Goal: Task Accomplishment & Management: Use online tool/utility

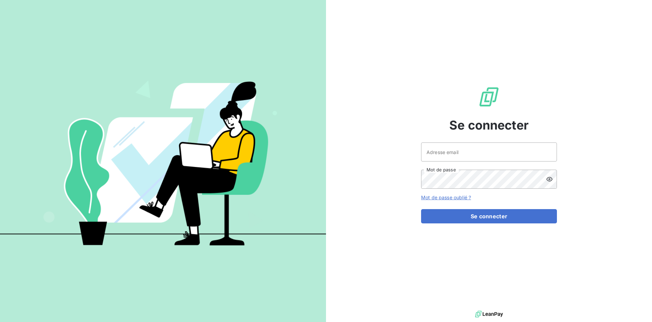
type input "[EMAIL_ADDRESS][DOMAIN_NAME]"
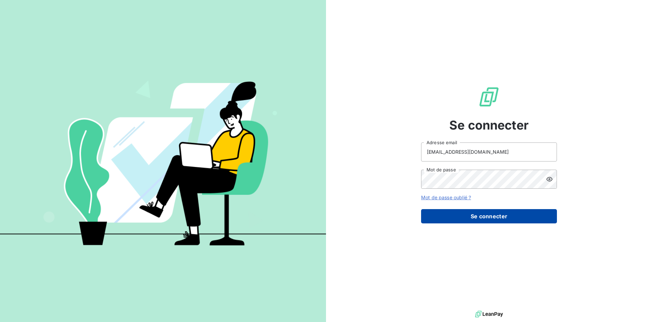
click at [491, 218] on button "Se connecter" at bounding box center [489, 216] width 136 height 14
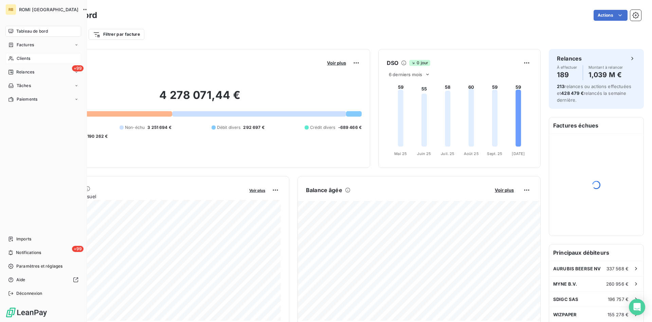
click at [30, 58] on span "Clients" at bounding box center [24, 58] width 14 height 6
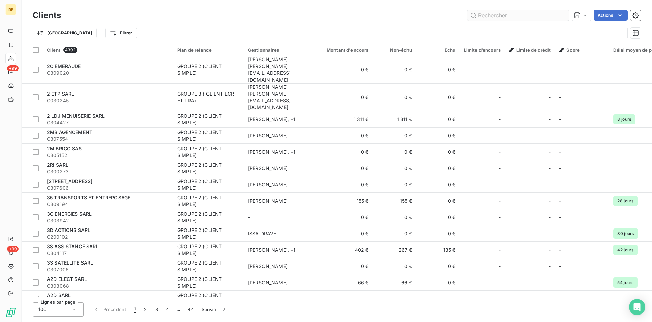
click at [532, 15] on input "text" at bounding box center [518, 15] width 102 height 11
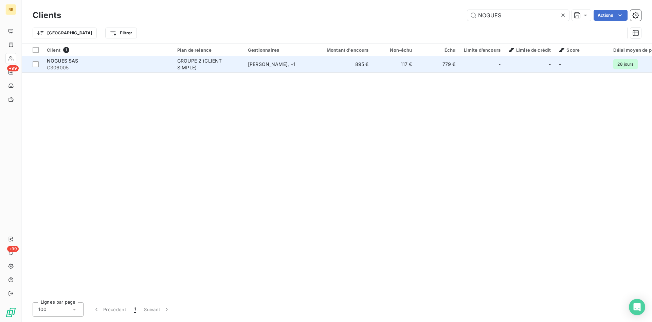
type input "NOGUES"
click at [314, 67] on td "[PERSON_NAME] , + 1" at bounding box center [279, 64] width 71 height 16
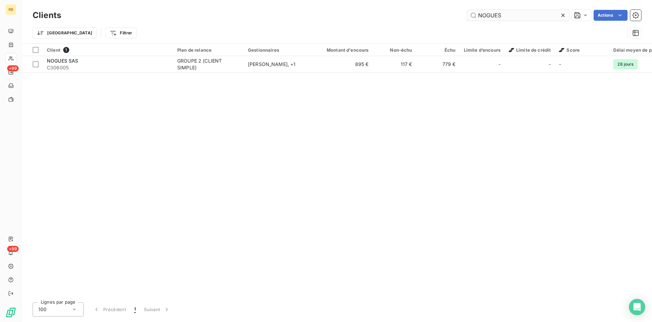
drag, startPoint x: 523, startPoint y: 16, endPoint x: 363, endPoint y: 7, distance: 160.6
click at [467, 10] on input "NOGUES" at bounding box center [518, 15] width 102 height 11
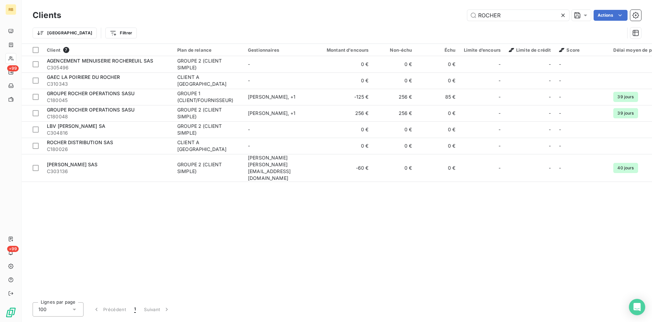
type input "ROCHER"
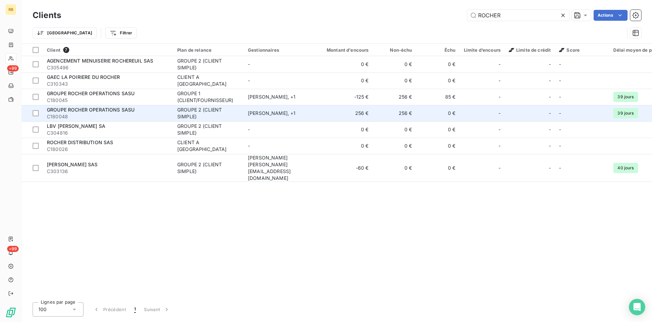
click at [434, 118] on td "0 €" at bounding box center [438, 113] width 43 height 16
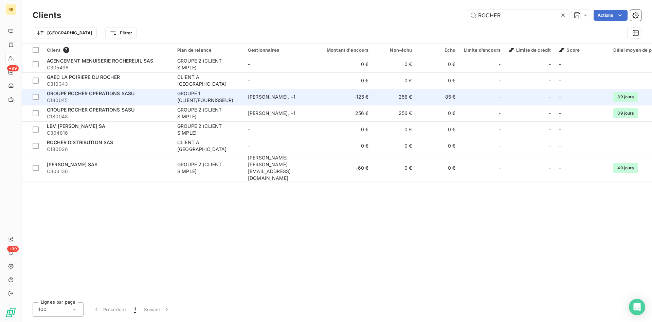
click at [395, 102] on td "256 €" at bounding box center [394, 97] width 43 height 16
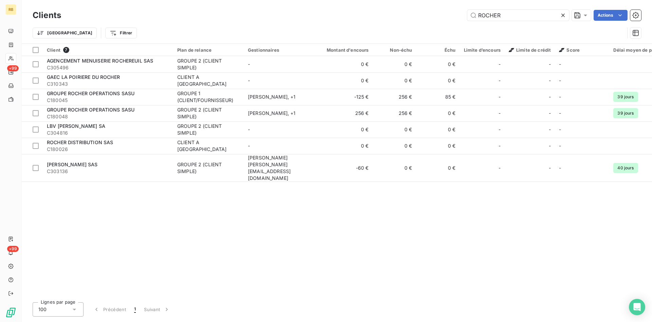
drag, startPoint x: 532, startPoint y: 14, endPoint x: 263, endPoint y: 10, distance: 269.1
click at [467, 10] on input "ROCHER" at bounding box center [518, 15] width 102 height 11
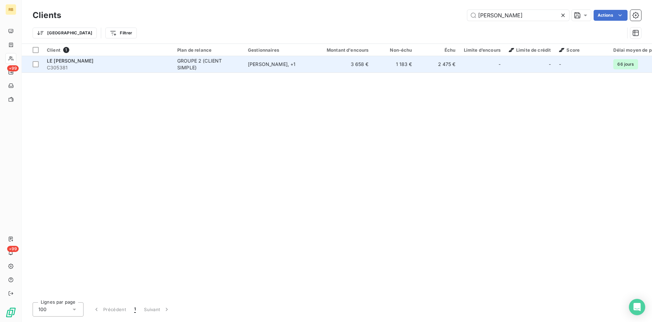
type input "[PERSON_NAME]"
click at [311, 71] on td "[PERSON_NAME] , + 1" at bounding box center [279, 64] width 71 height 16
